Goal: Book appointment/travel/reservation

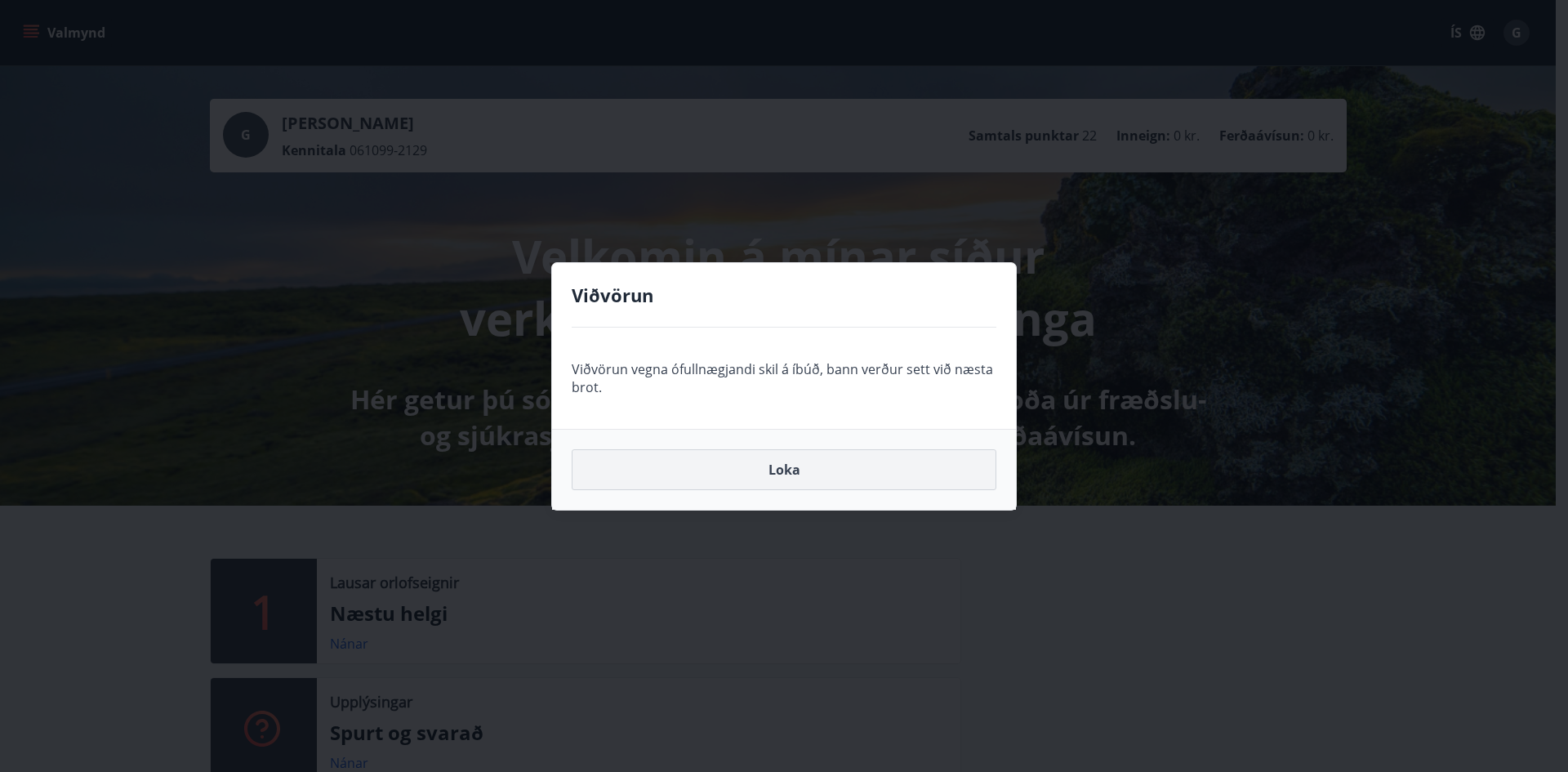
click at [808, 475] on button "Loka" at bounding box center [784, 469] width 424 height 41
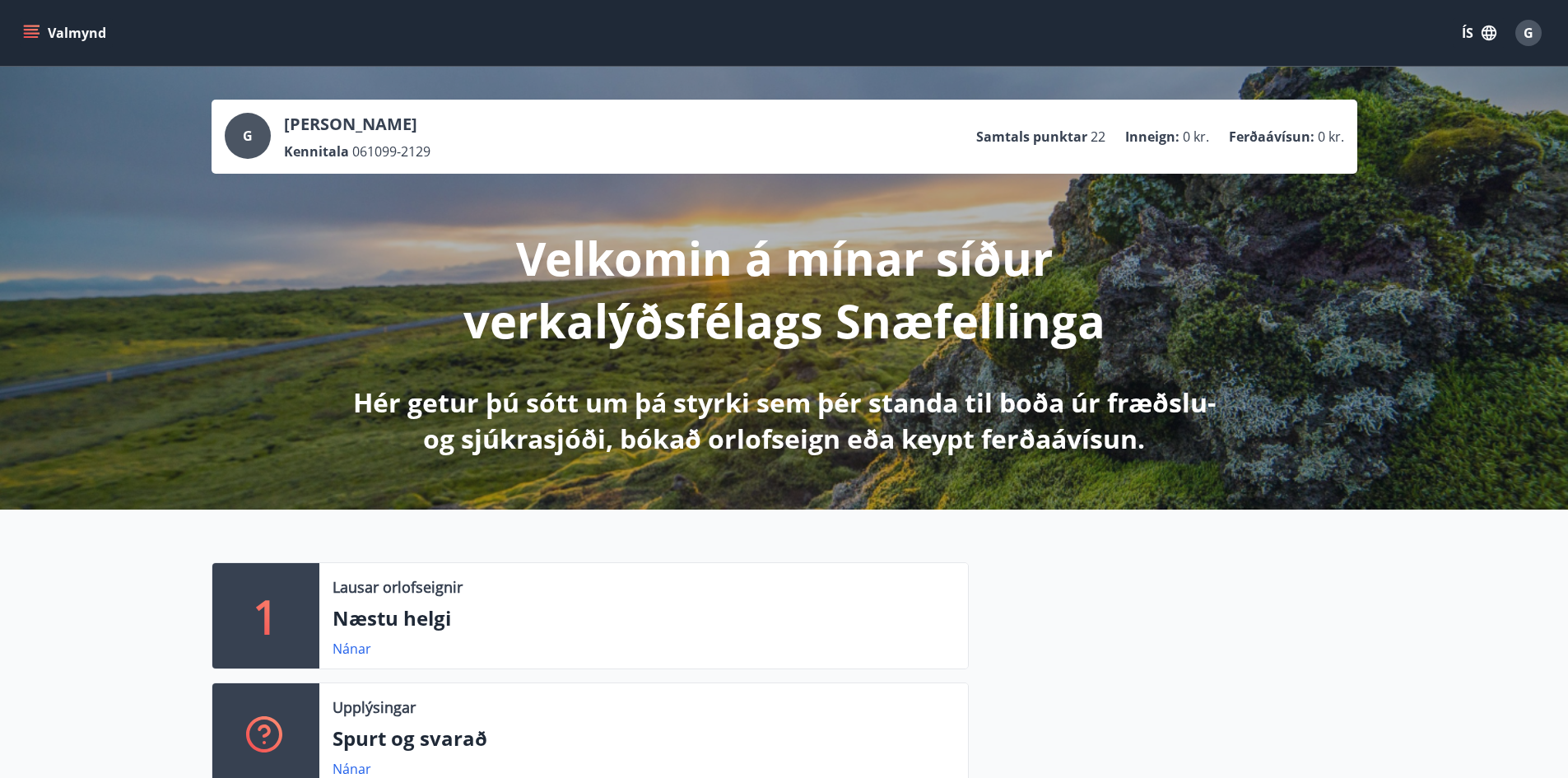
click at [28, 38] on icon "menu" at bounding box center [31, 33] width 16 height 16
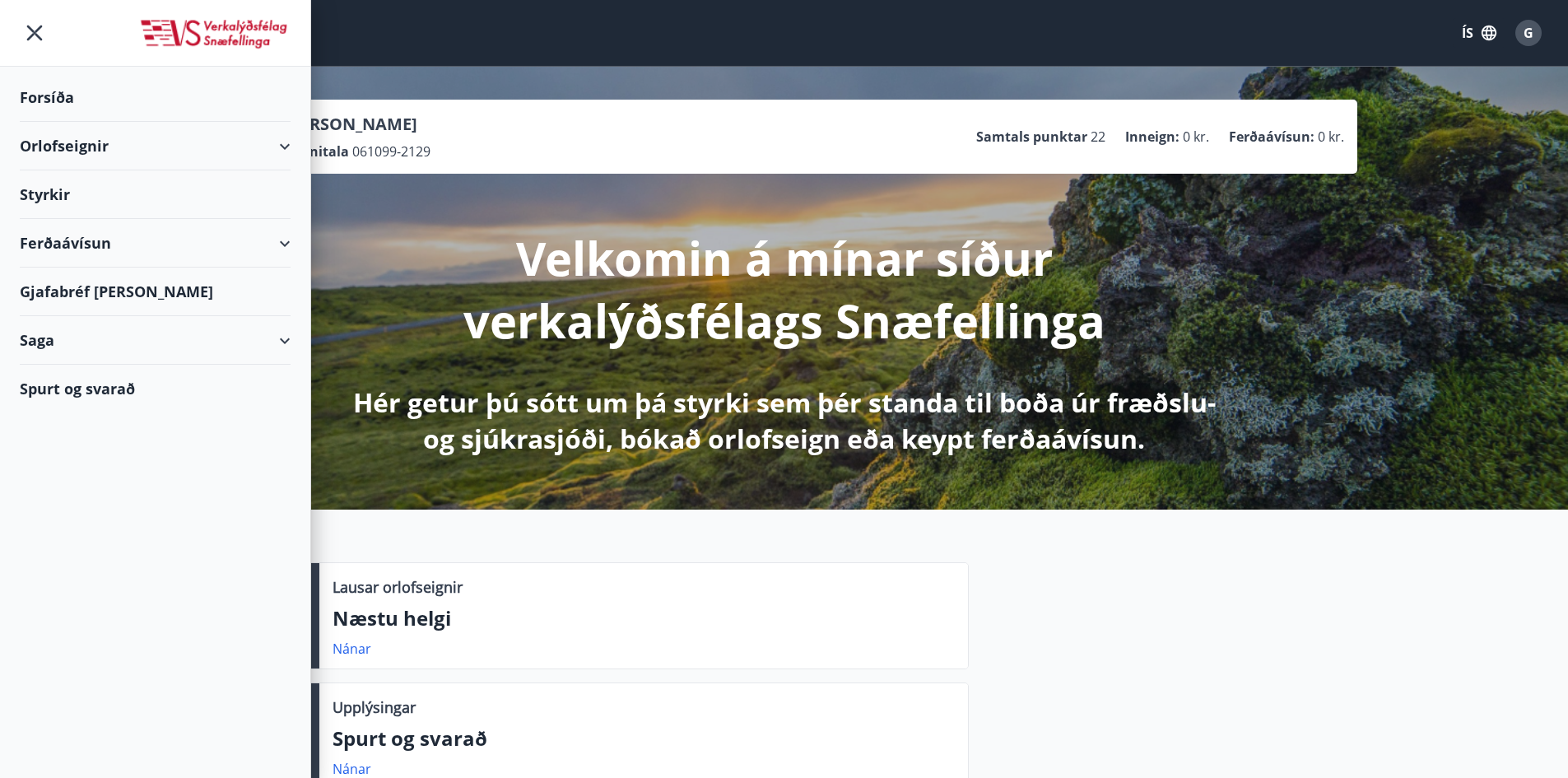
click at [58, 152] on div "Orlofseignir" at bounding box center [155, 146] width 271 height 48
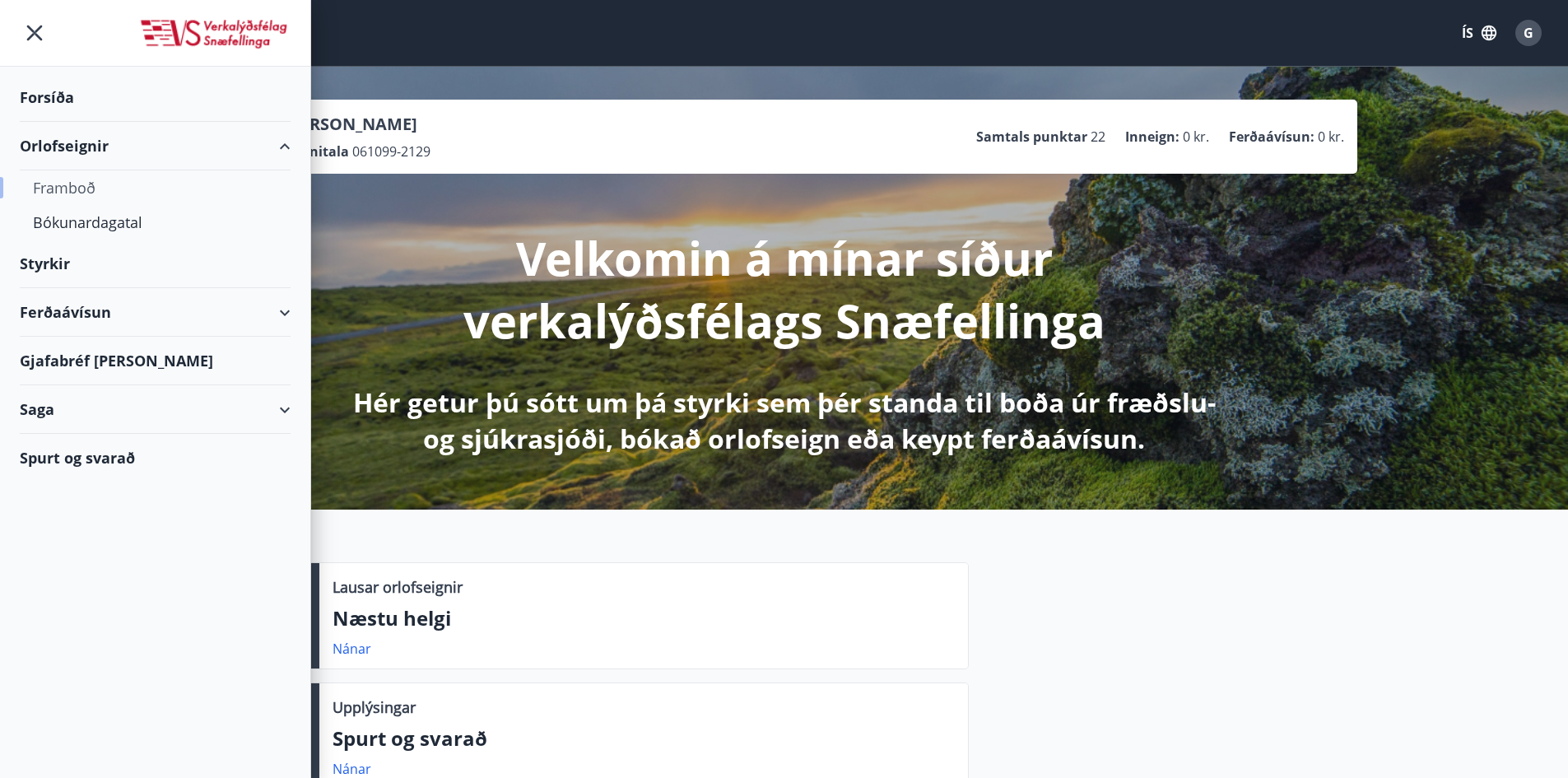
click at [69, 186] on div "Framboð" at bounding box center [155, 187] width 244 height 35
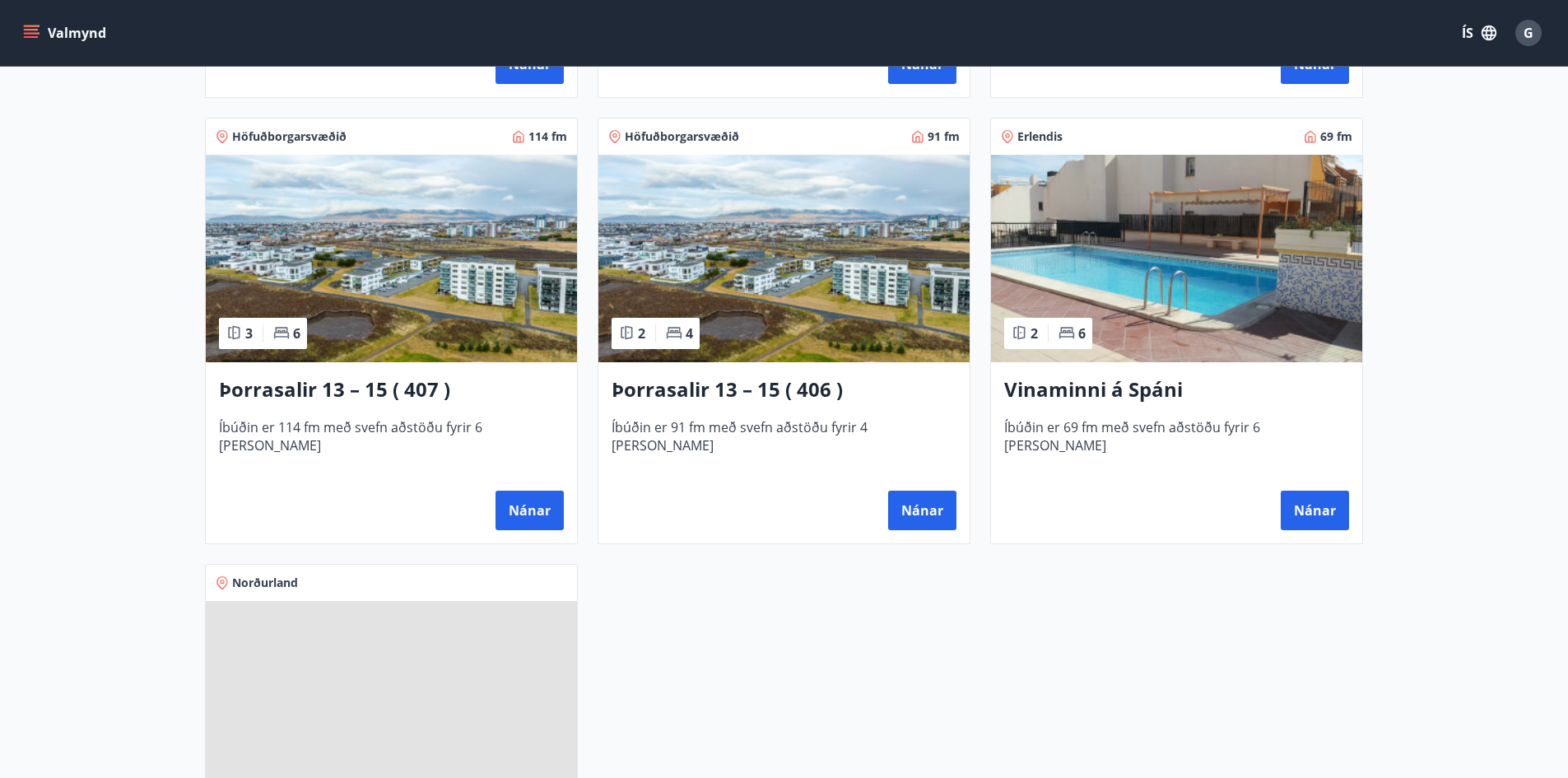
click at [1098, 397] on h3 "Vinaminni á Spáni" at bounding box center [1177, 390] width 345 height 30
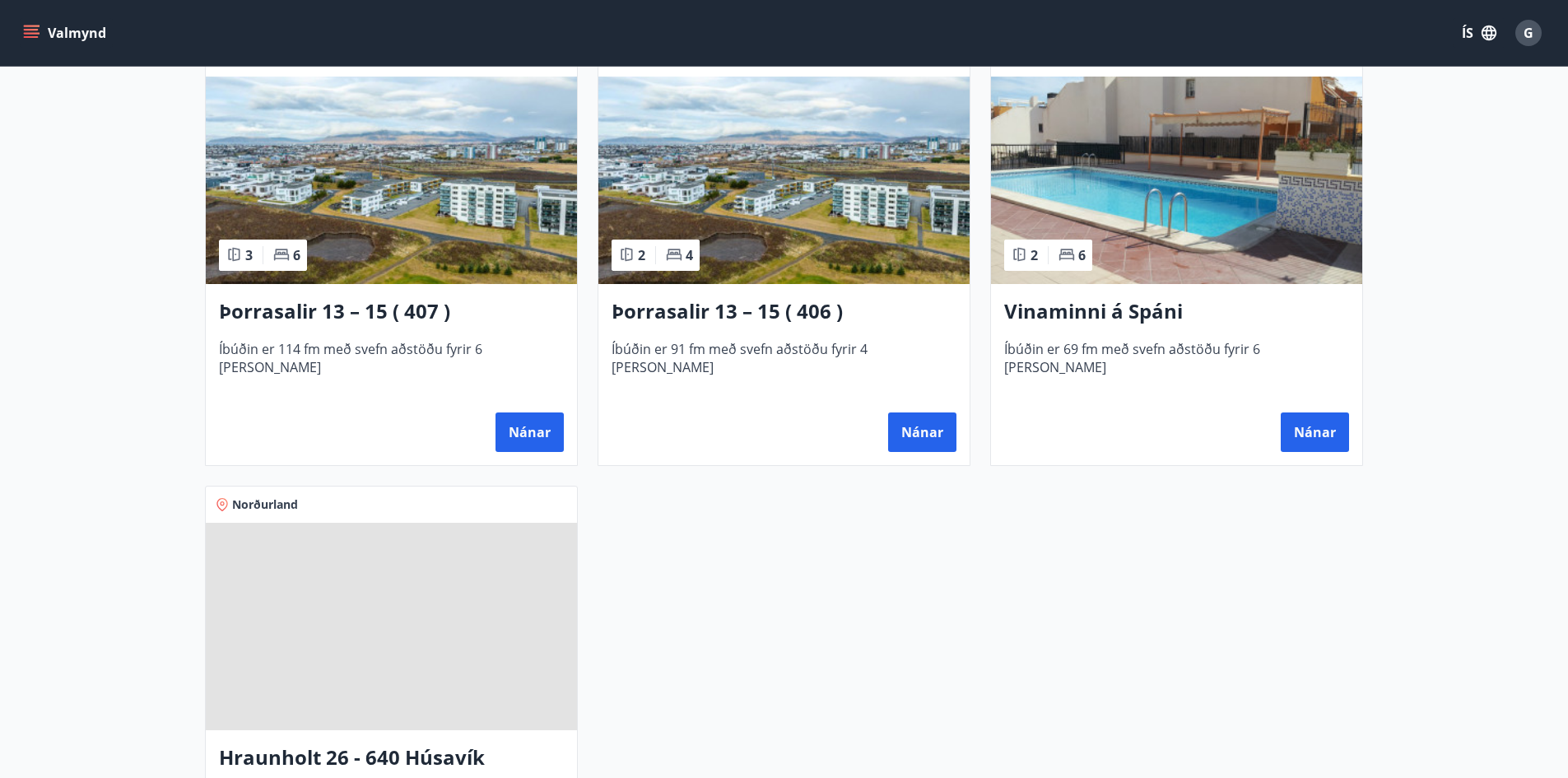
scroll to position [1234, 0]
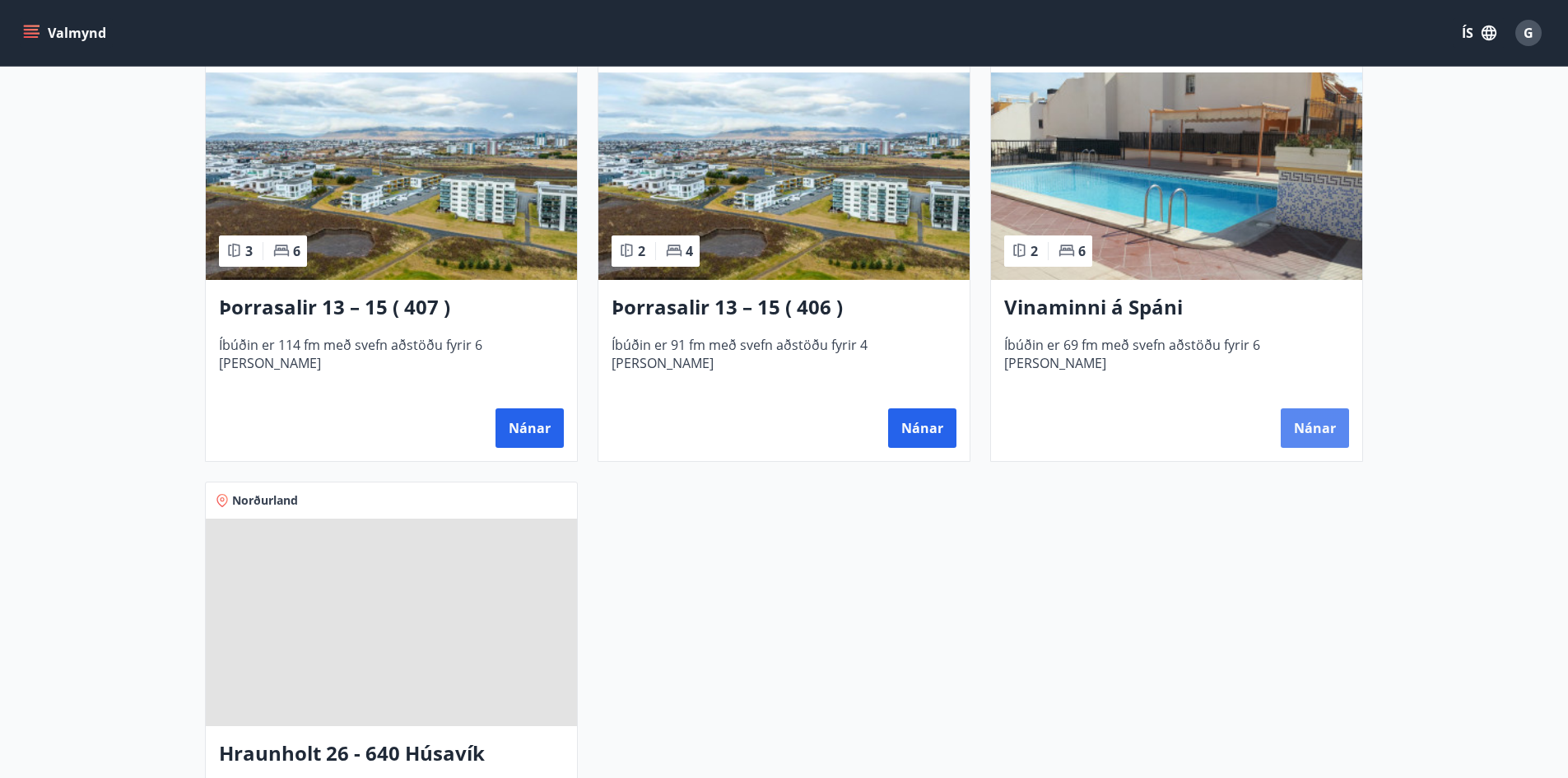
click at [1324, 430] on button "Nánar" at bounding box center [1315, 427] width 68 height 39
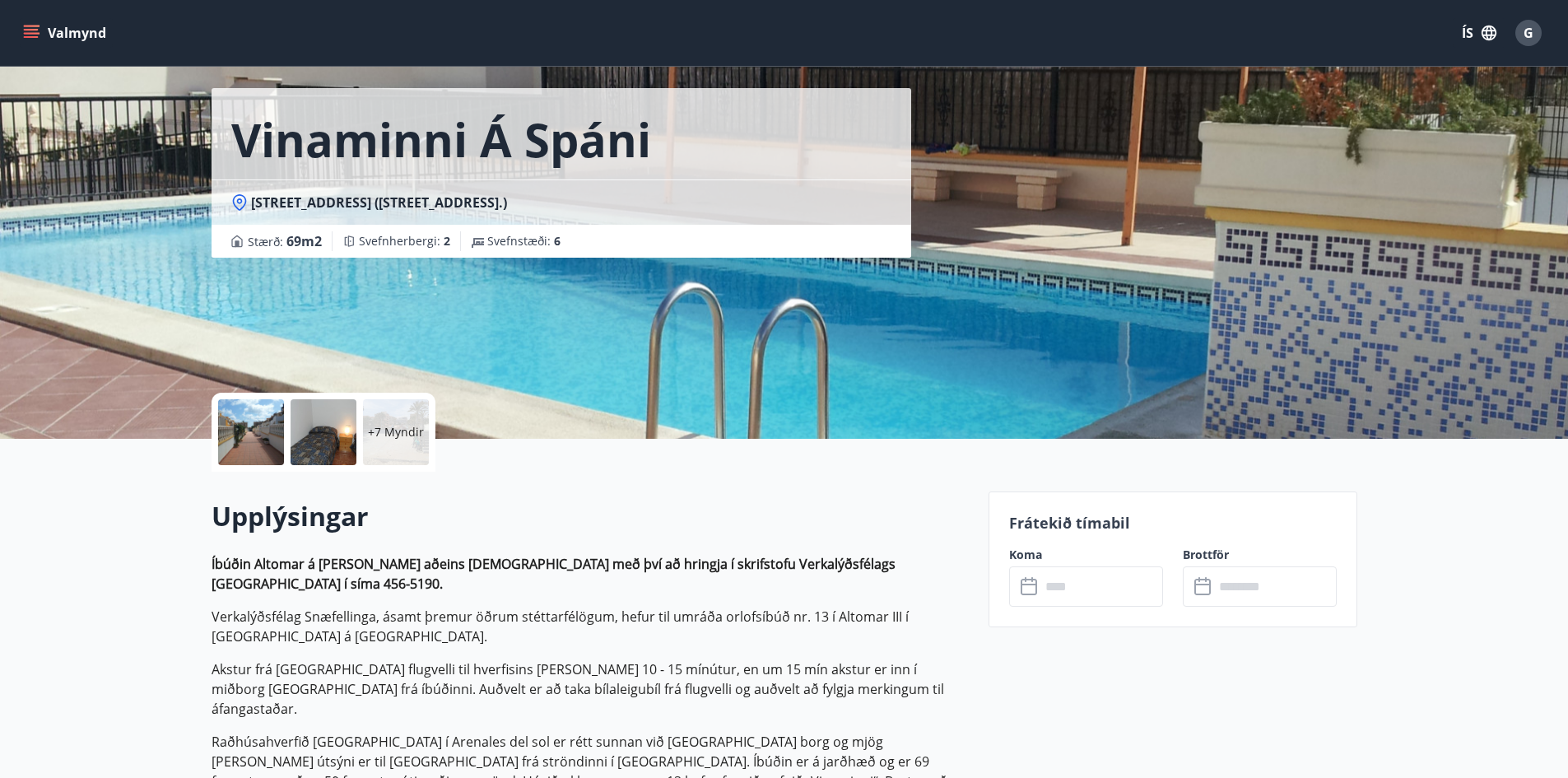
scroll to position [82, 0]
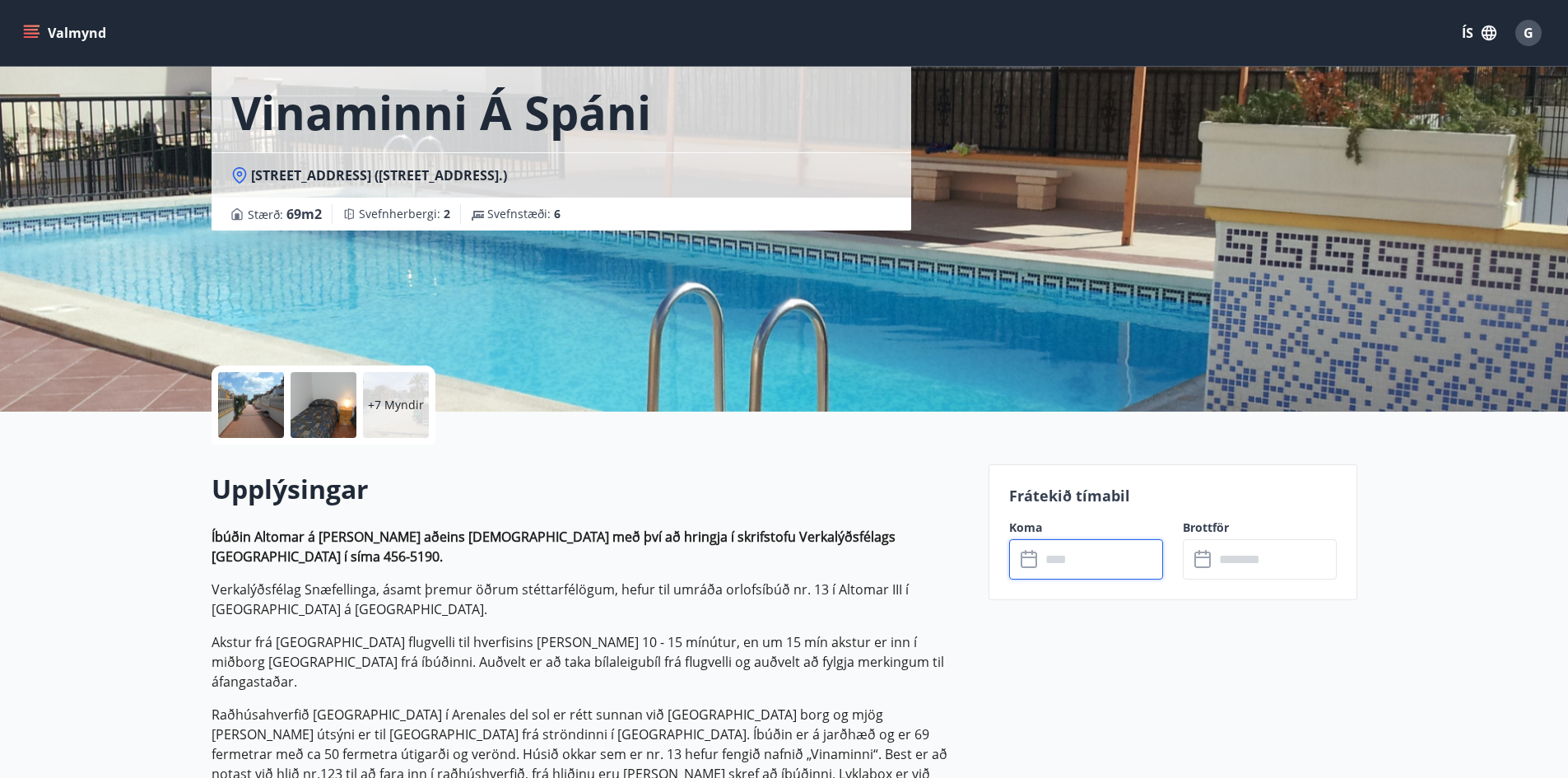
click at [1103, 565] on input "text" at bounding box center [1101, 559] width 123 height 40
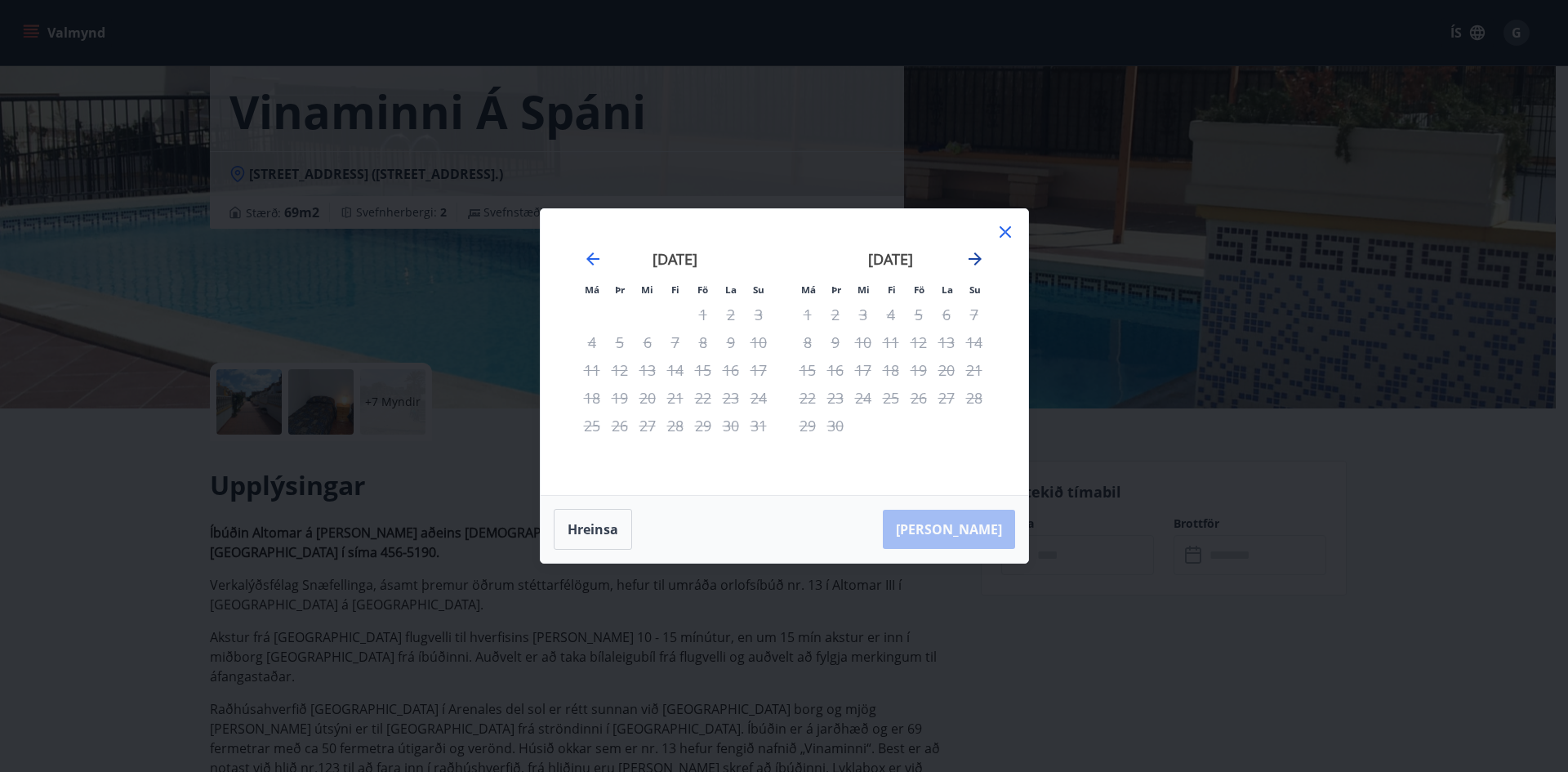
click at [967, 256] on icon "Move forward to switch to the next month." at bounding box center [975, 259] width 20 height 20
click at [967, 257] on icon "Move forward to switch to the next month." at bounding box center [975, 259] width 20 height 20
click at [967, 258] on icon "Move forward to switch to the next month." at bounding box center [975, 259] width 20 height 20
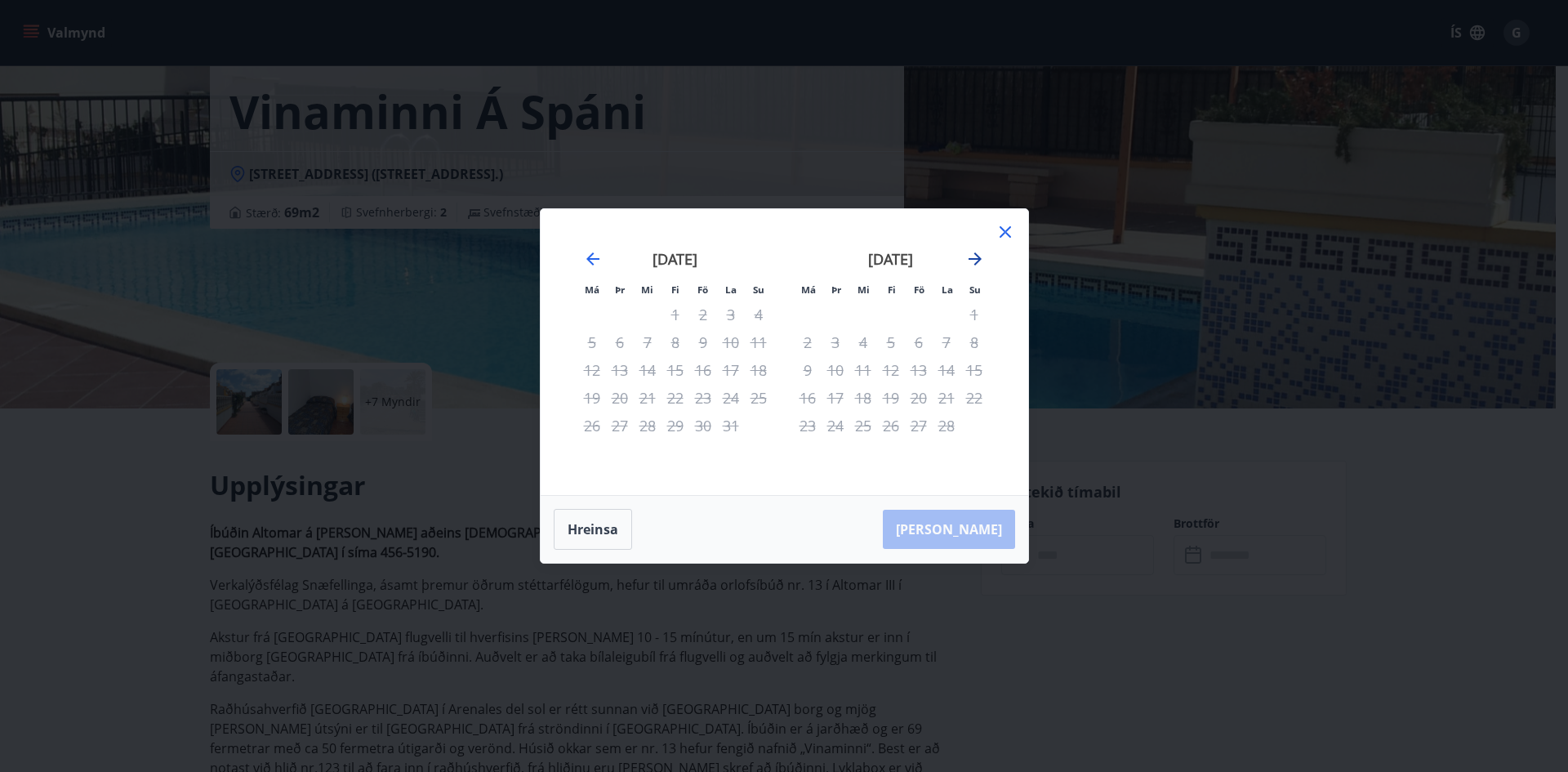
click at [967, 258] on icon "Move forward to switch to the next month." at bounding box center [975, 259] width 20 height 20
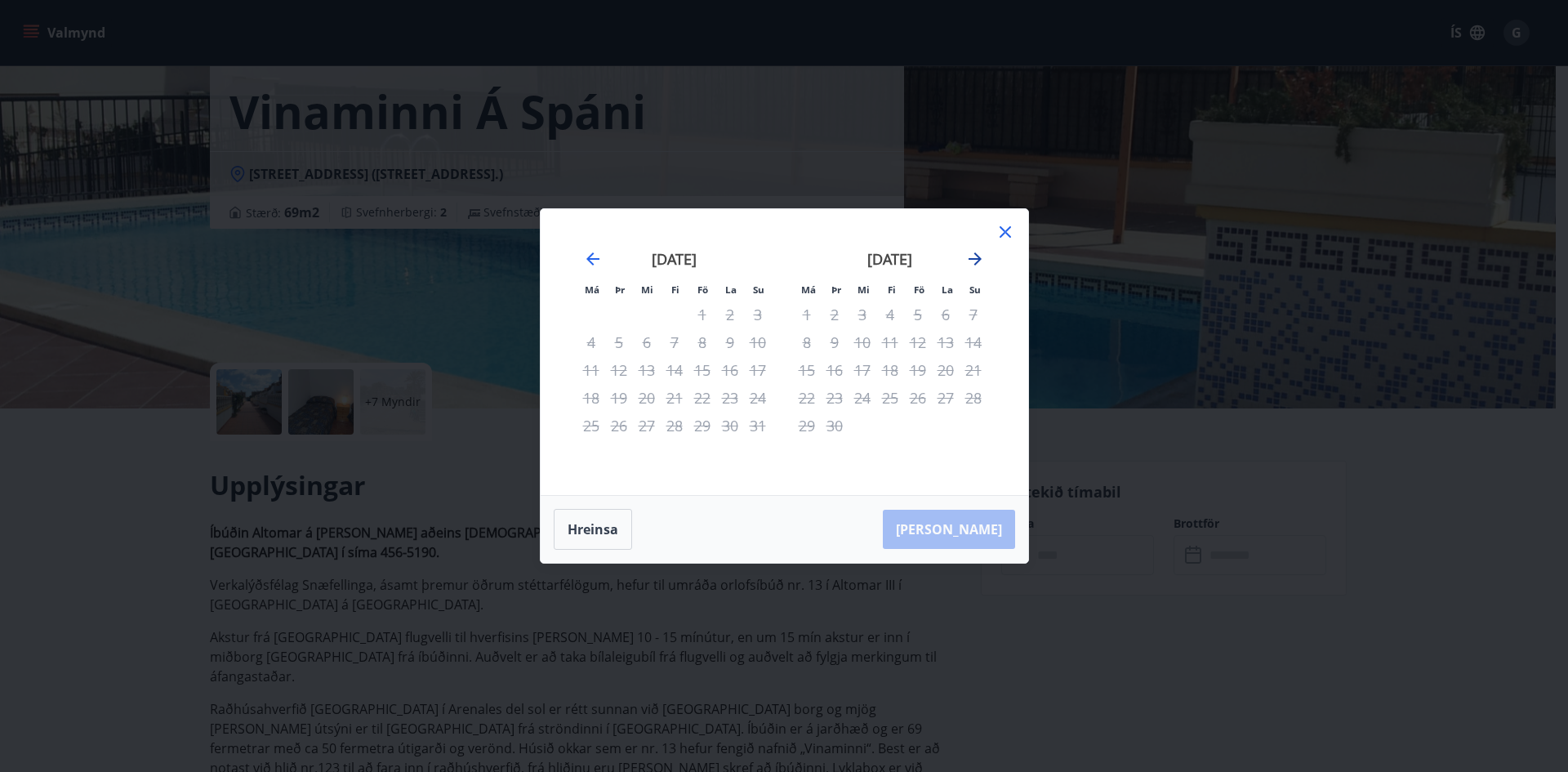
click at [967, 258] on icon "Move forward to switch to the next month." at bounding box center [975, 259] width 20 height 20
click at [587, 258] on icon "Move backward to switch to the previous month." at bounding box center [593, 259] width 20 height 20
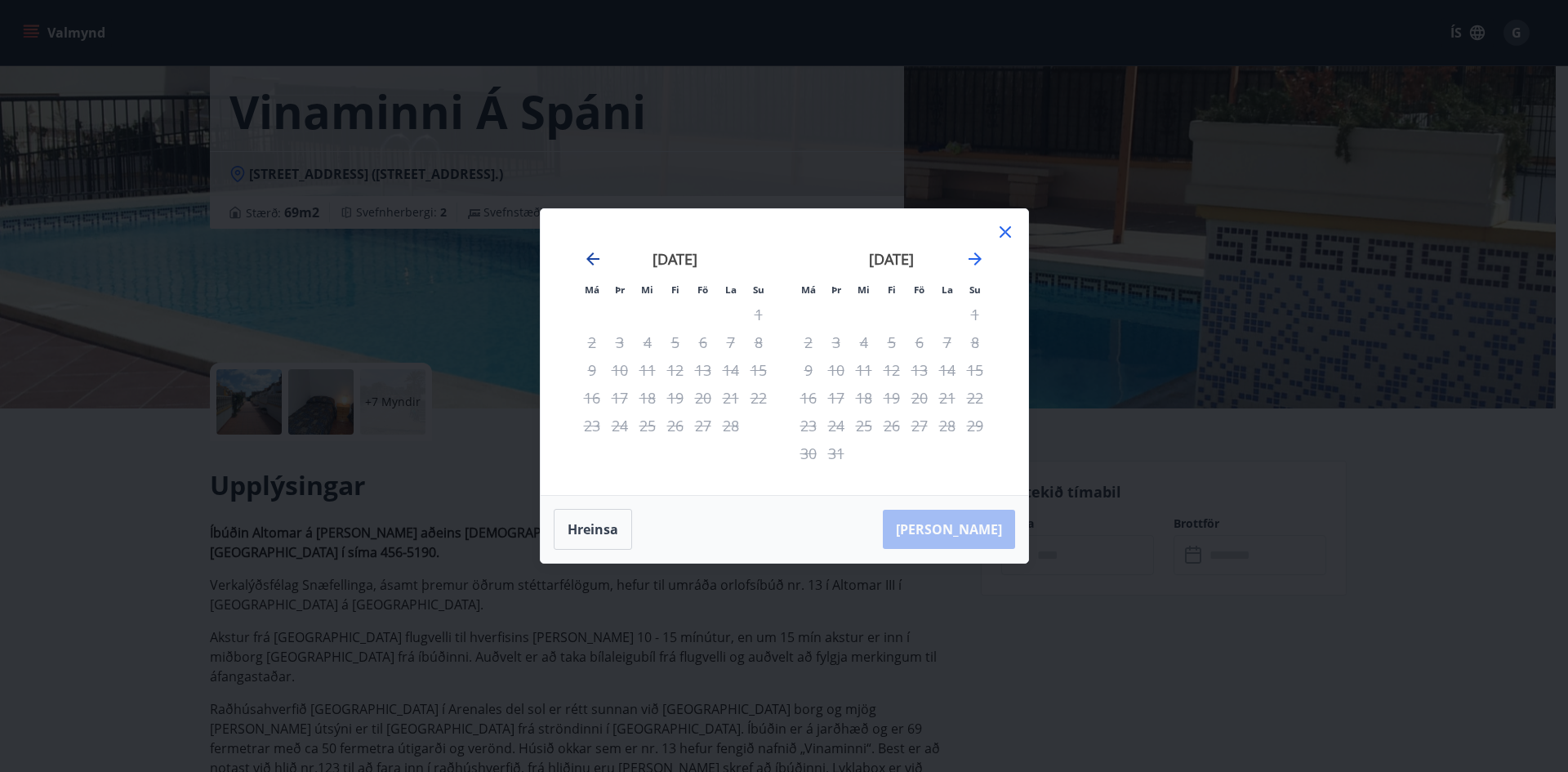
click at [587, 258] on icon "Move backward to switch to the previous month." at bounding box center [593, 259] width 20 height 20
click at [976, 259] on icon "Move forward to switch to the next month." at bounding box center [974, 258] width 13 height 13
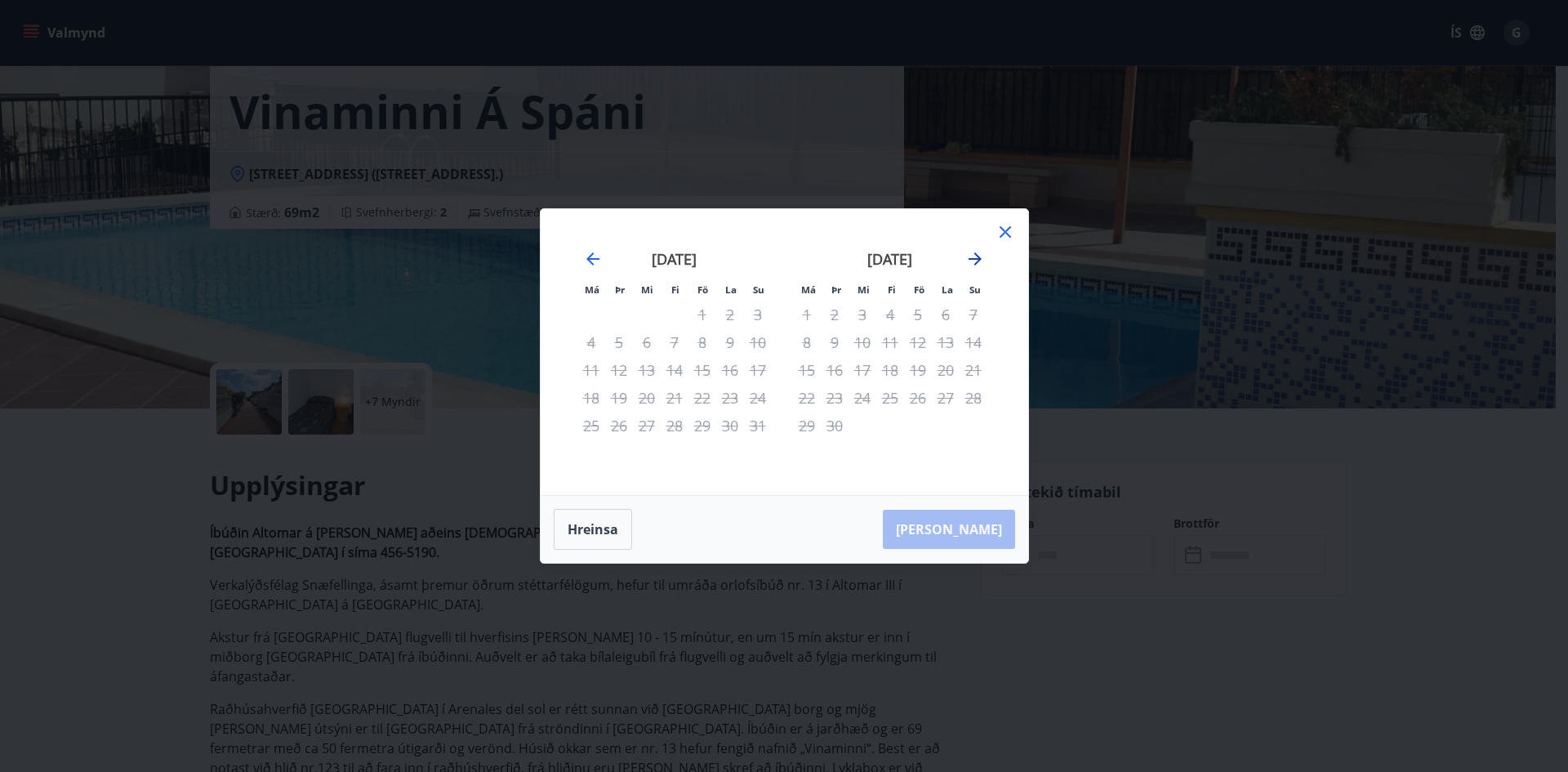
click at [976, 259] on icon "Move forward to switch to the next month." at bounding box center [974, 258] width 13 height 13
drag, startPoint x: 963, startPoint y: 268, endPoint x: 974, endPoint y: 262, distance: 12.5
click at [965, 270] on div "[DATE]" at bounding box center [890, 264] width 194 height 72
click at [974, 262] on icon "Move forward to switch to the next month." at bounding box center [975, 259] width 20 height 20
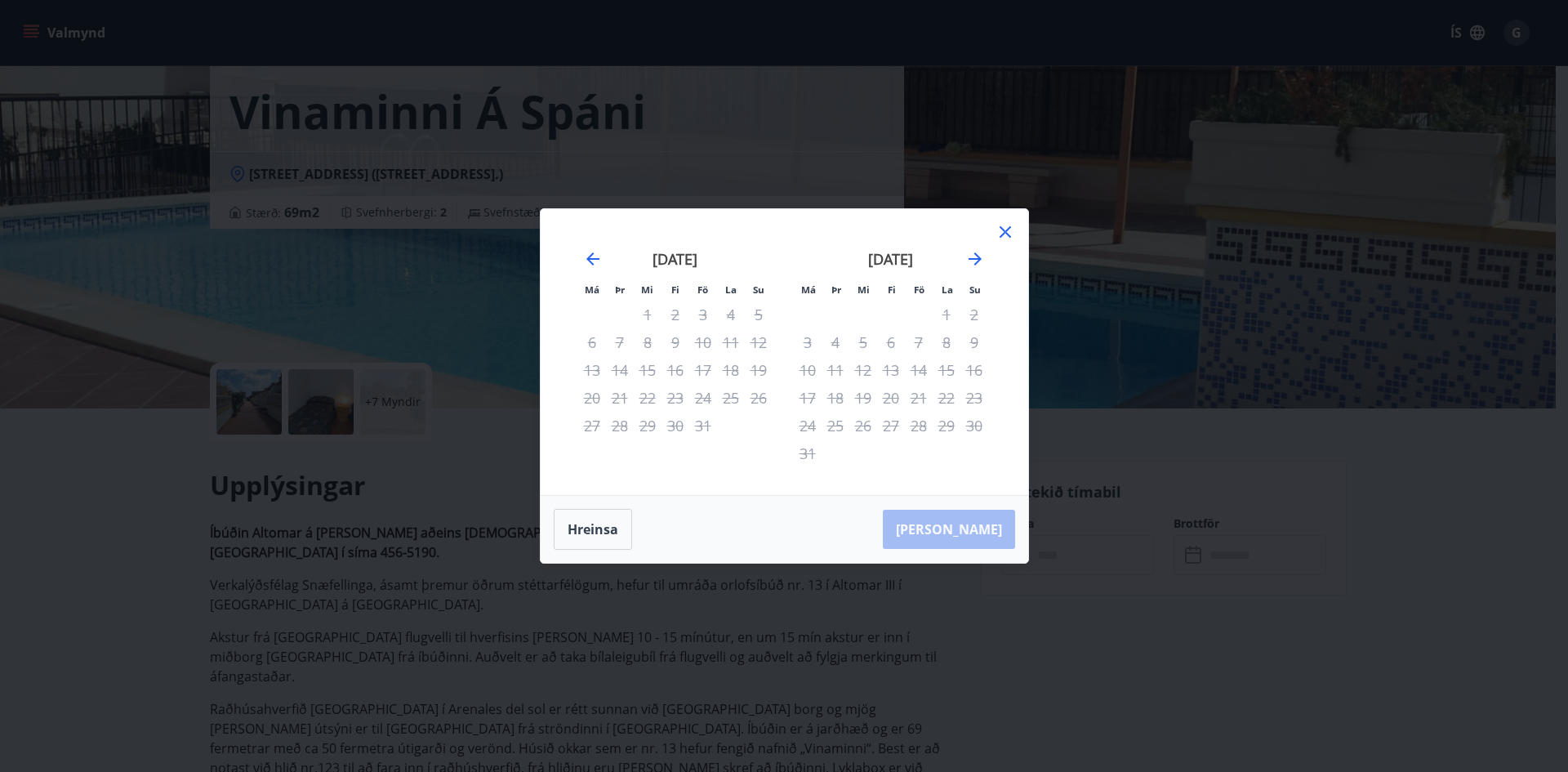
click at [1002, 237] on icon at bounding box center [1005, 232] width 20 height 20
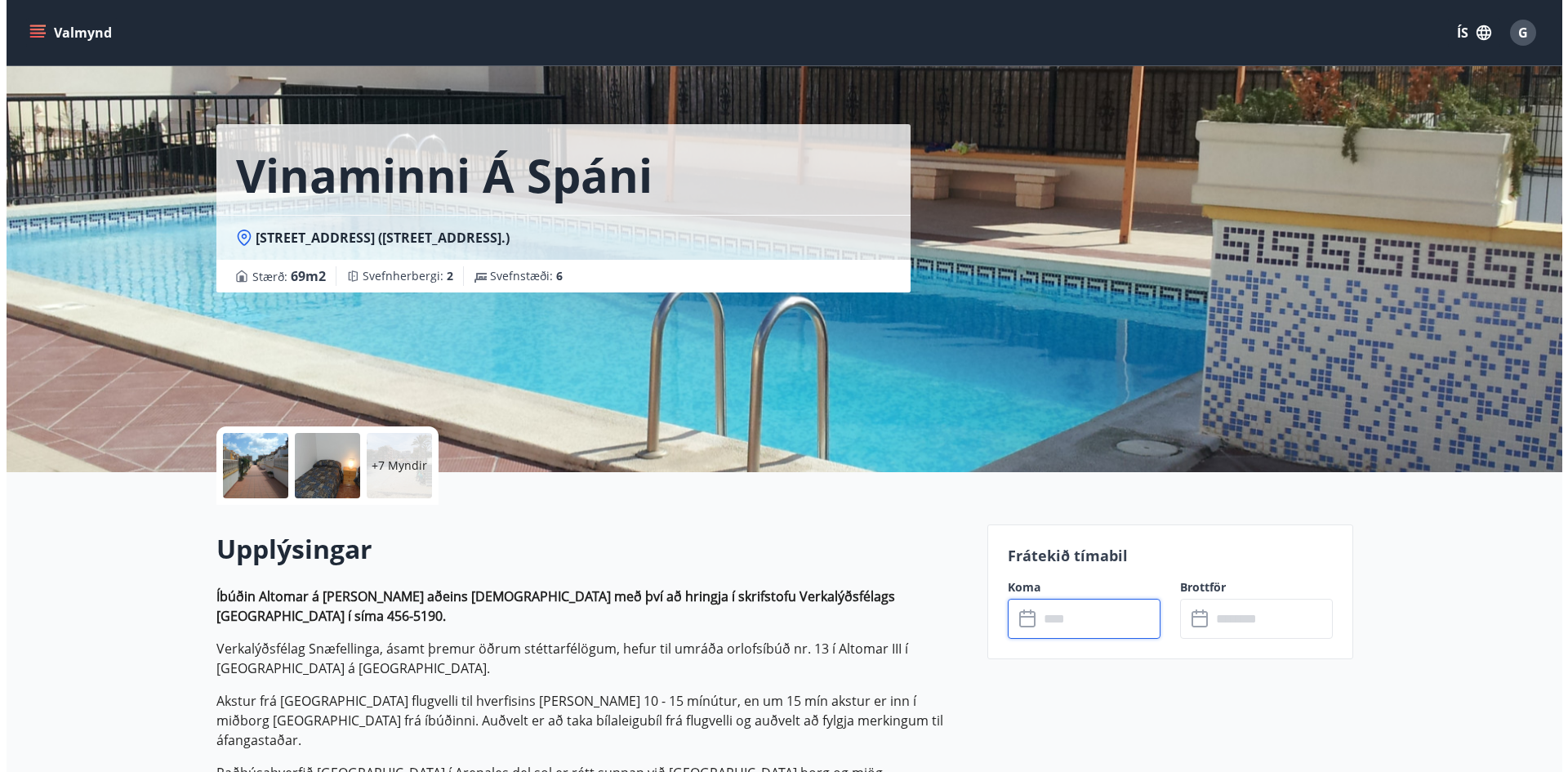
scroll to position [0, 0]
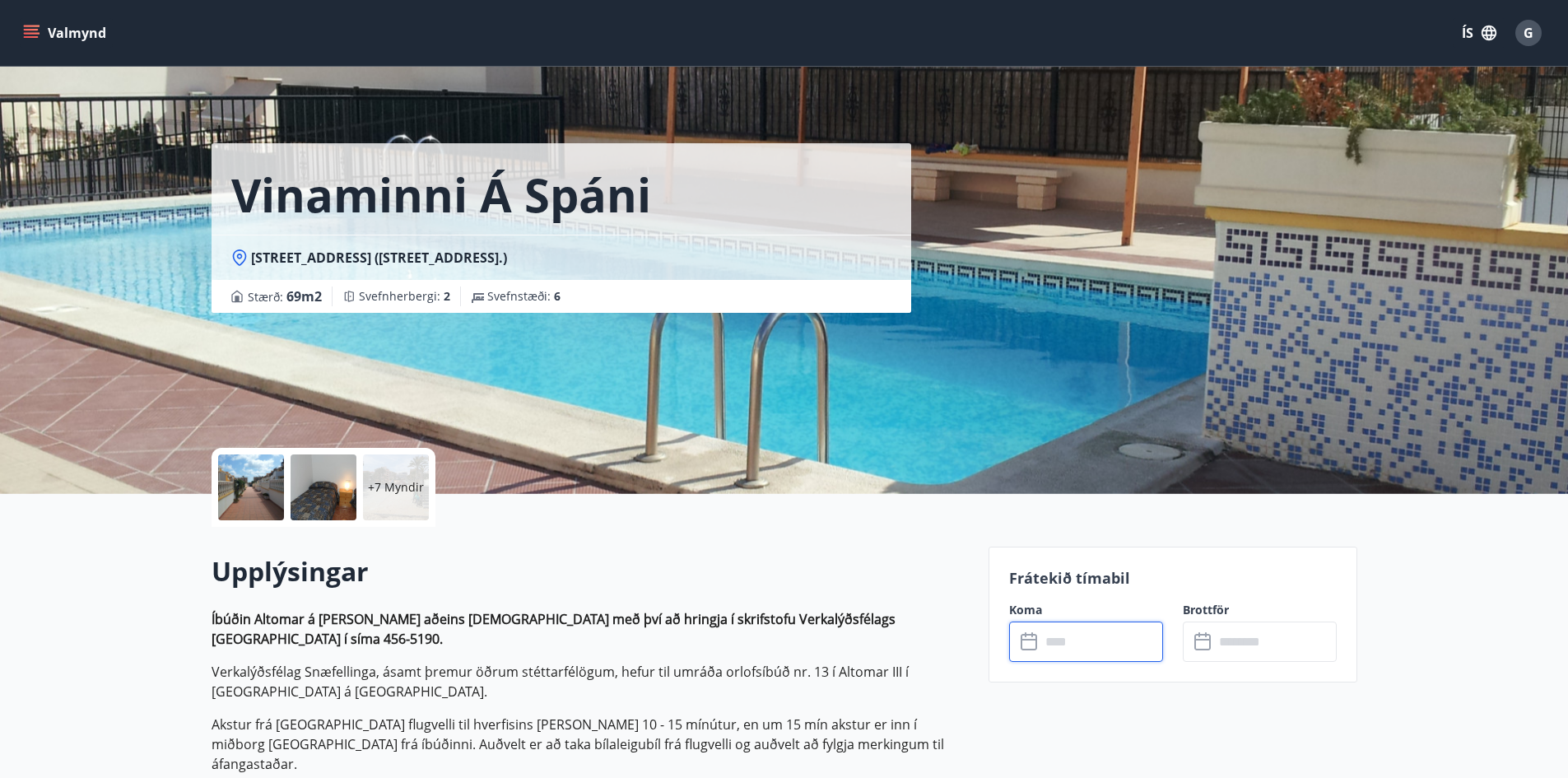
click at [1543, 43] on button "G" at bounding box center [1529, 33] width 39 height 39
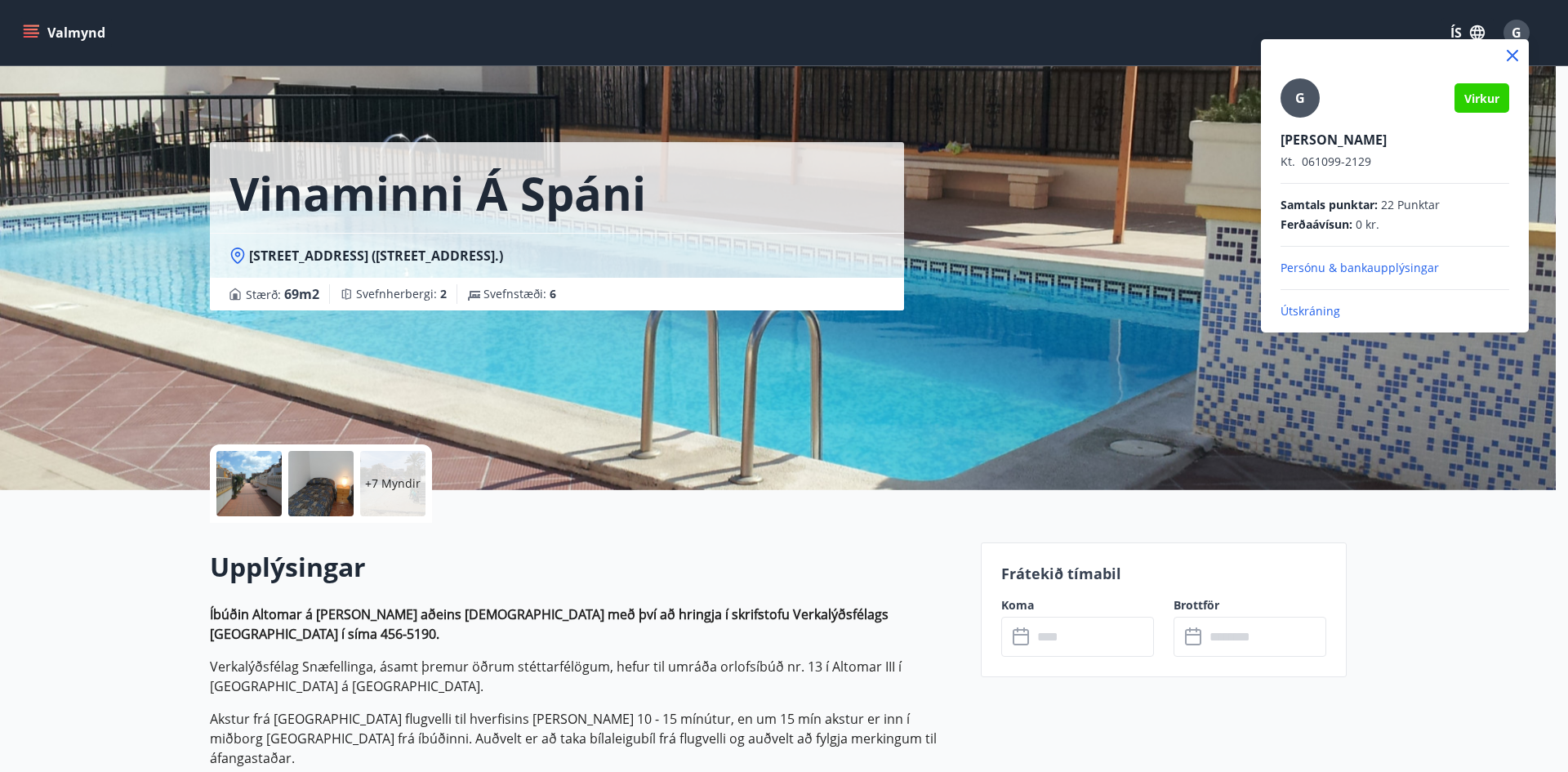
click at [1326, 311] on p "Útskráning" at bounding box center [1395, 311] width 229 height 16
